Goal: Navigation & Orientation: Find specific page/section

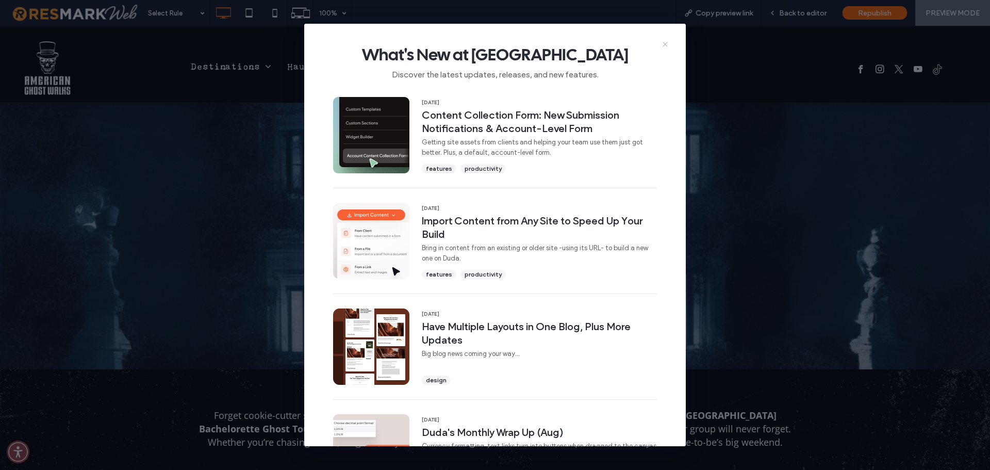
click at [666, 43] on use at bounding box center [665, 44] width 5 height 5
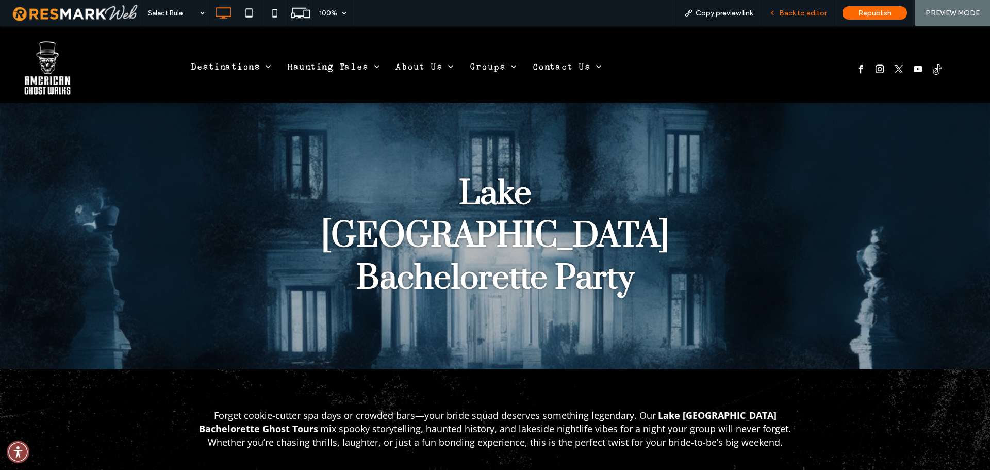
click at [799, 11] on span "Back to editor" at bounding box center [802, 13] width 47 height 9
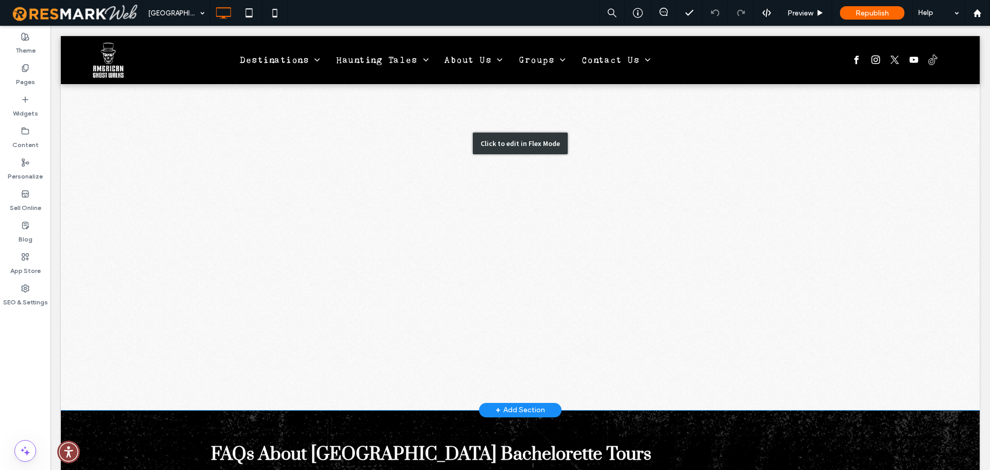
scroll to position [2132, 0]
